Goal: Task Accomplishment & Management: Use online tool/utility

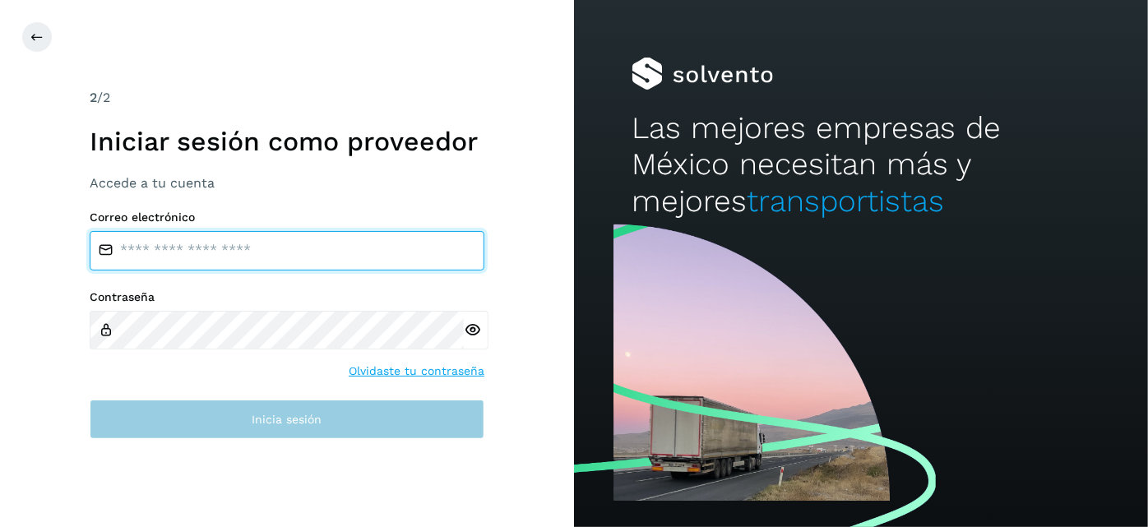
type input "**********"
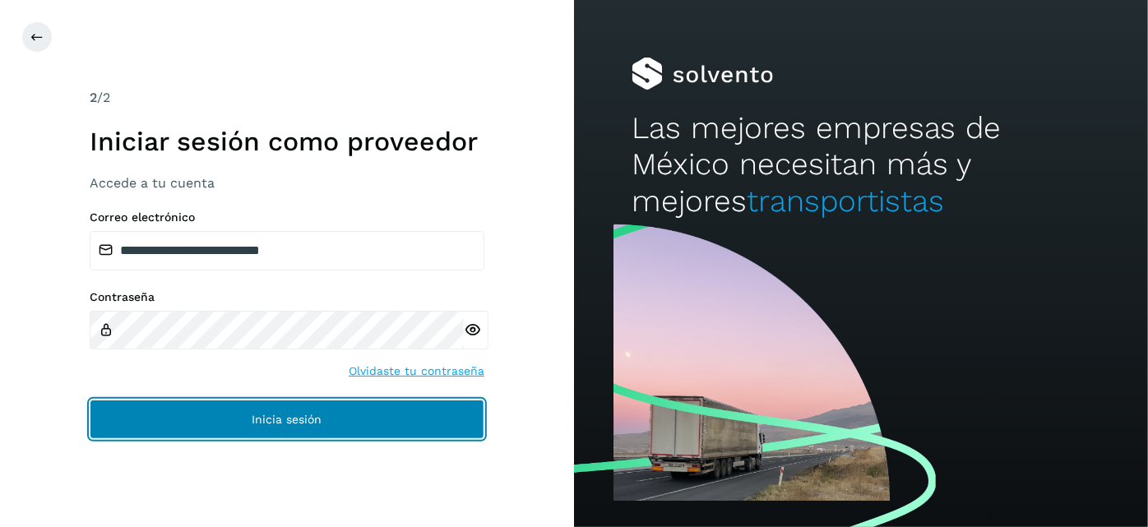
click at [248, 425] on button "Inicia sesión" at bounding box center [287, 419] width 395 height 39
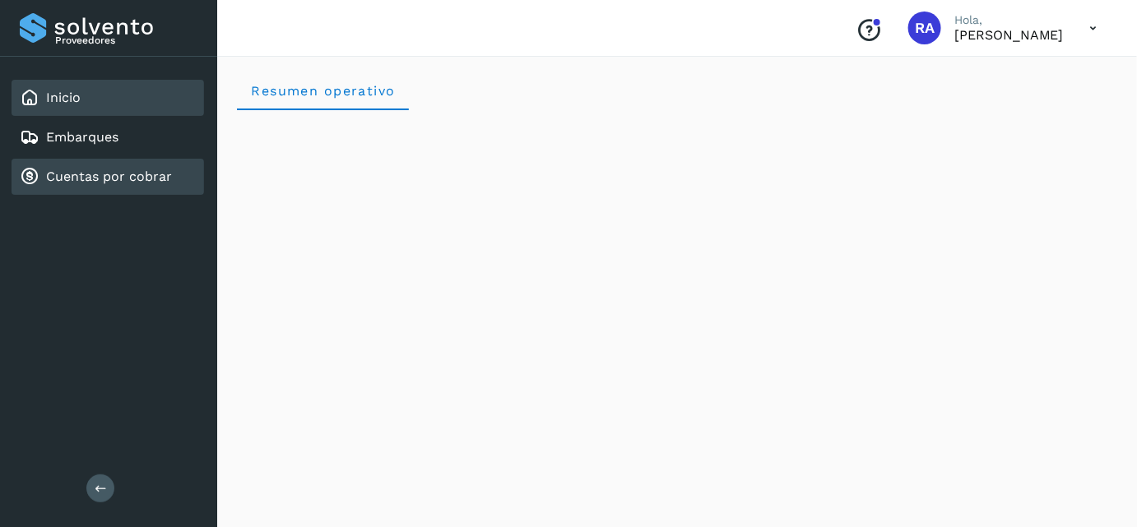
click at [140, 172] on link "Cuentas por cobrar" at bounding box center [109, 177] width 126 height 16
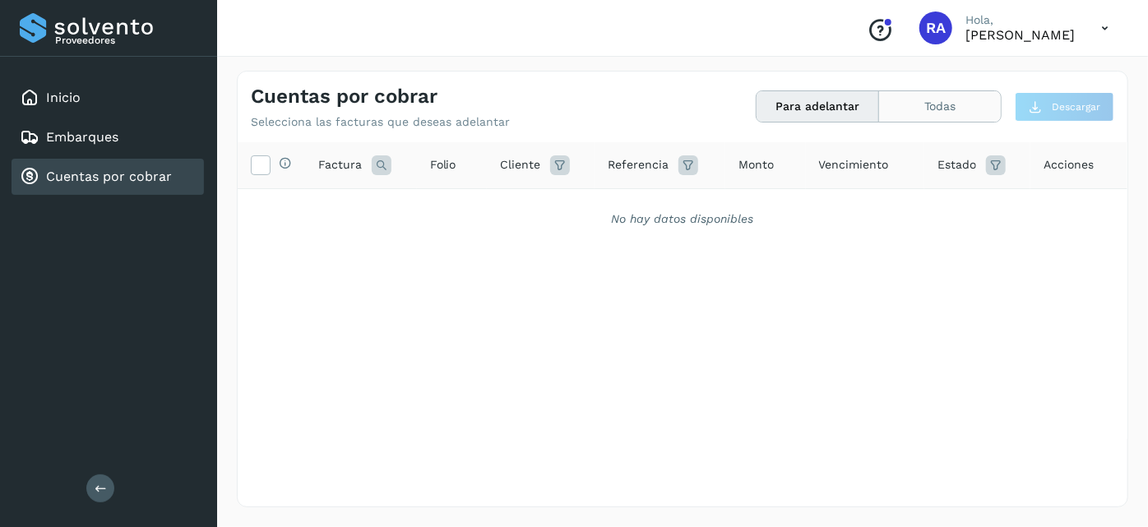
click at [943, 111] on button "Todas" at bounding box center [940, 106] width 122 height 30
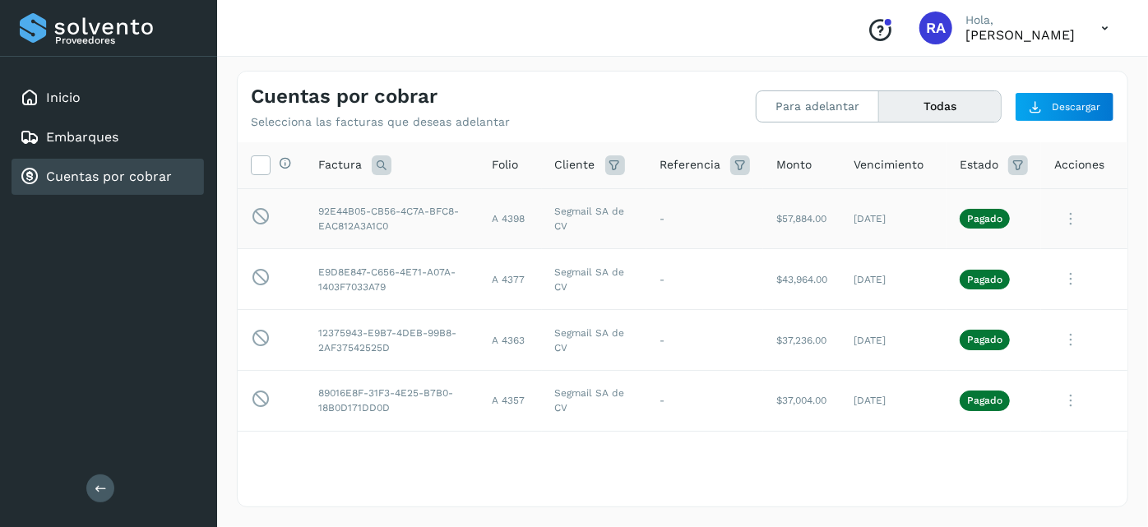
click at [1060, 219] on icon at bounding box center [1071, 219] width 33 height 34
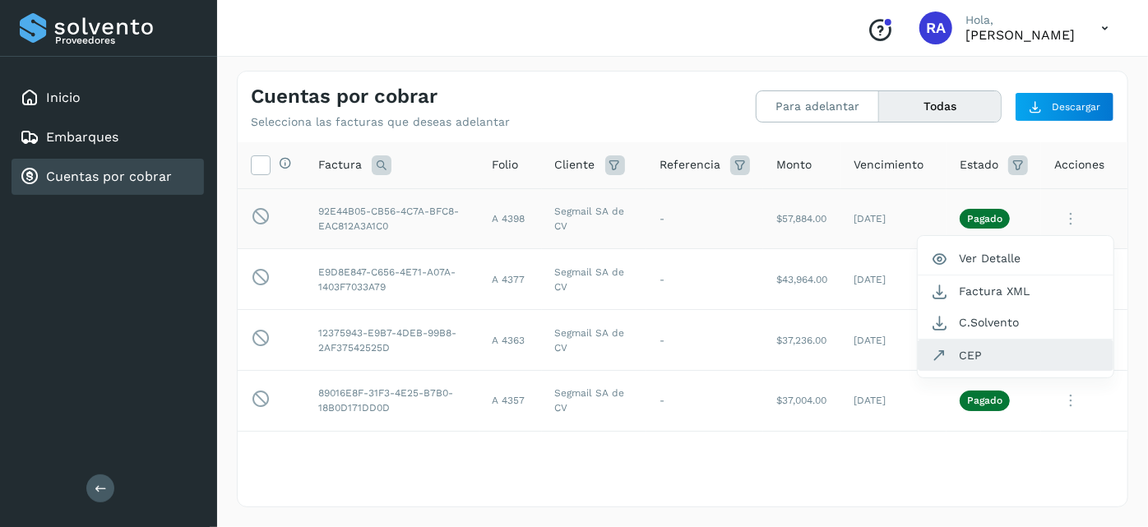
click at [982, 346] on button "CEP" at bounding box center [1016, 355] width 196 height 31
